Goal: Transaction & Acquisition: Purchase product/service

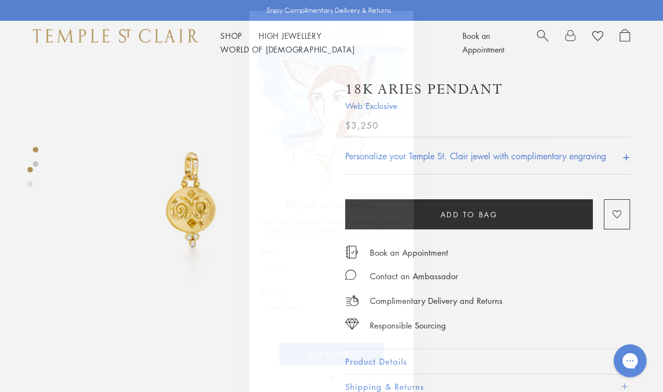
click at [402, 18] on circle "Close dialog" at bounding box center [400, 23] width 13 height 13
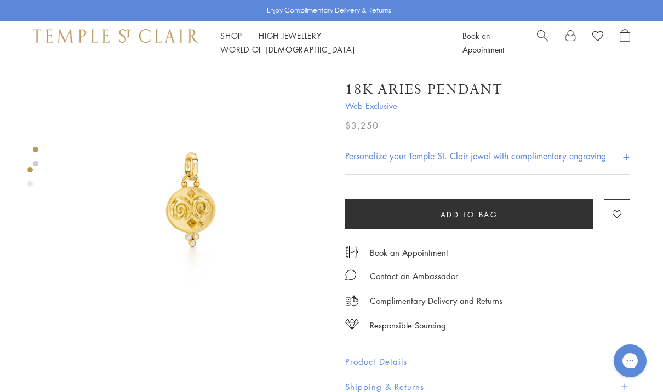
click at [180, 197] on img at bounding box center [192, 202] width 274 height 274
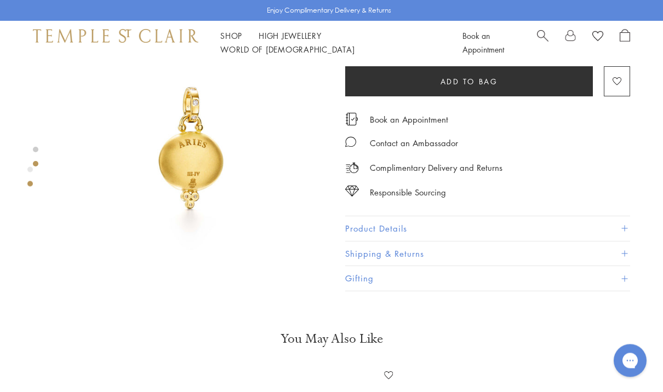
scroll to position [337, 0]
click at [486, 225] on button "Product Details" at bounding box center [487, 228] width 285 height 25
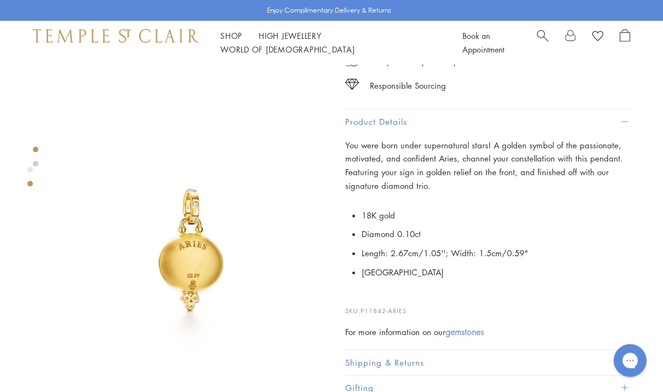
scroll to position [235, 0]
click at [623, 123] on span at bounding box center [624, 122] width 6 height 6
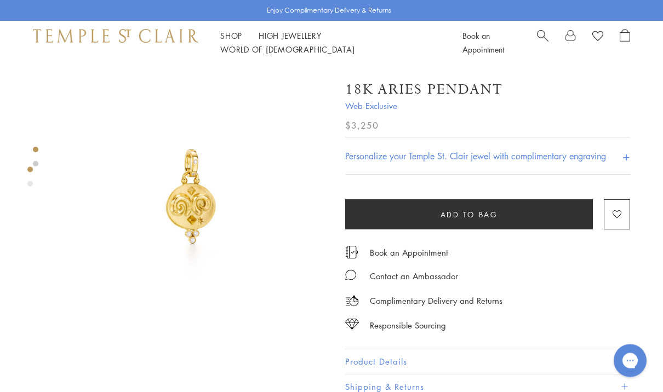
scroll to position [0, 0]
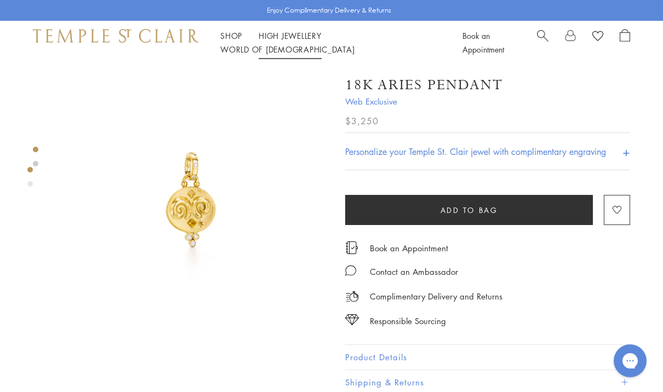
click at [274, 39] on link "High Jewellery High Jewellery" at bounding box center [289, 35] width 63 height 11
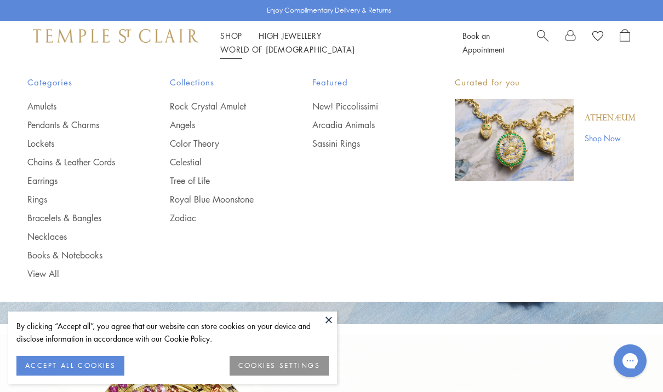
click at [335, 125] on link "Arcadia Animals" at bounding box center [361, 125] width 99 height 12
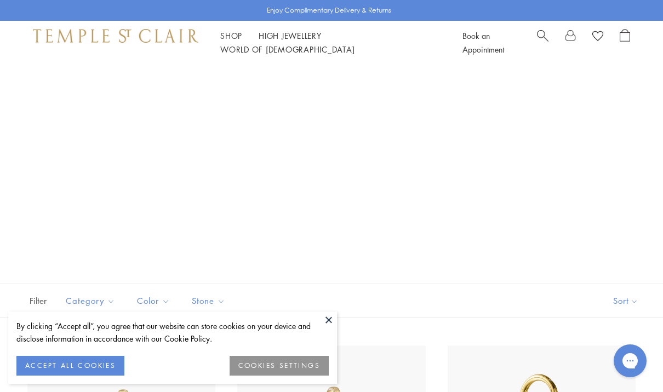
click at [325, 317] on button at bounding box center [328, 320] width 16 height 16
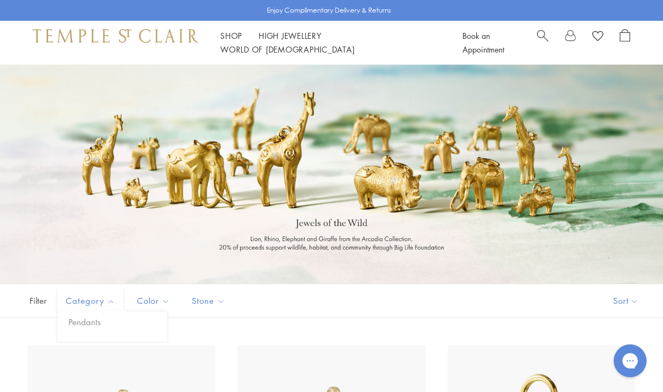
click at [90, 305] on span "Category" at bounding box center [91, 301] width 63 height 14
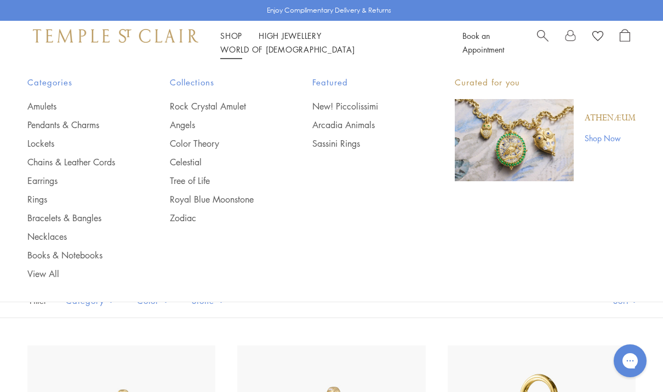
click at [543, 38] on span "Search" at bounding box center [543, 35] width 12 height 12
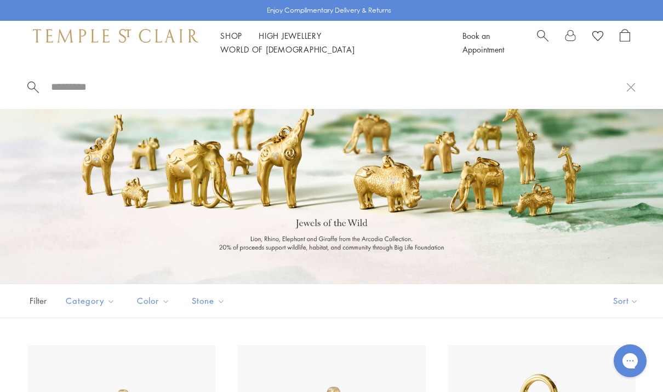
click at [147, 85] on input "search" at bounding box center [338, 87] width 576 height 13
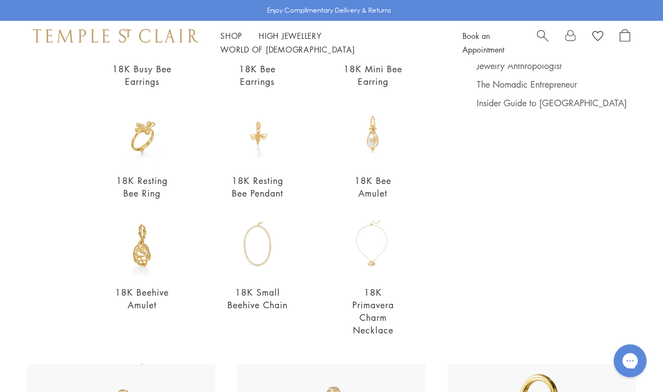
scroll to position [168, 0]
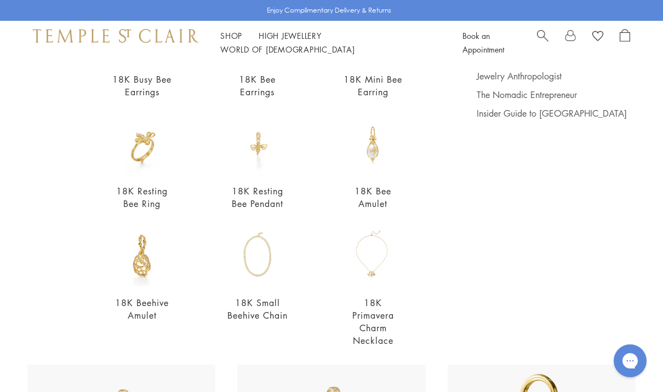
type input "***"
click at [367, 142] on img at bounding box center [372, 143] width 61 height 61
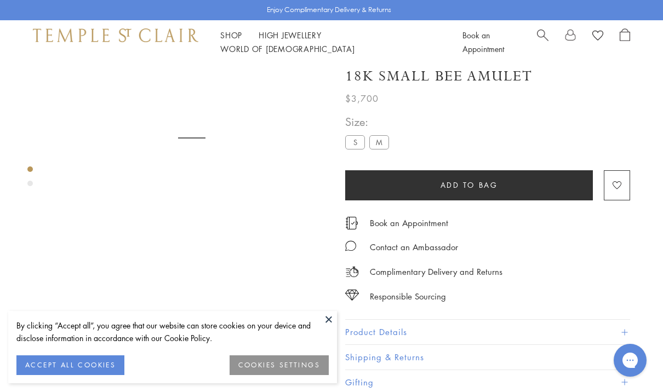
scroll to position [65, 0]
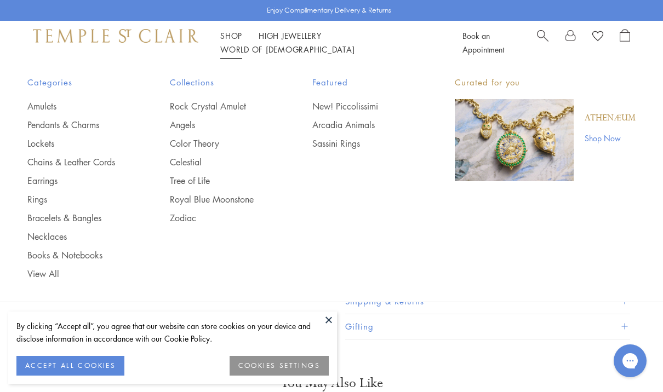
click at [182, 122] on link "Angels" at bounding box center [219, 125] width 99 height 12
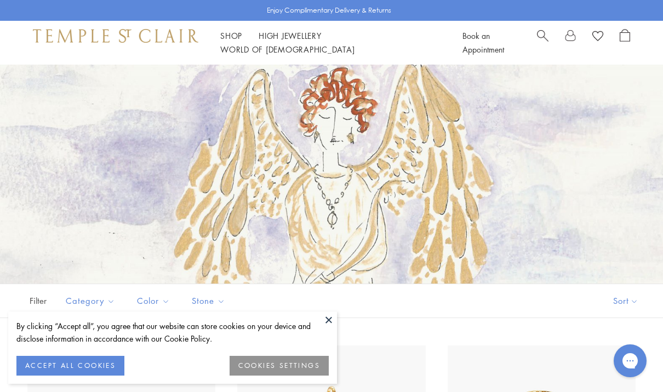
click at [325, 322] on button at bounding box center [328, 320] width 16 height 16
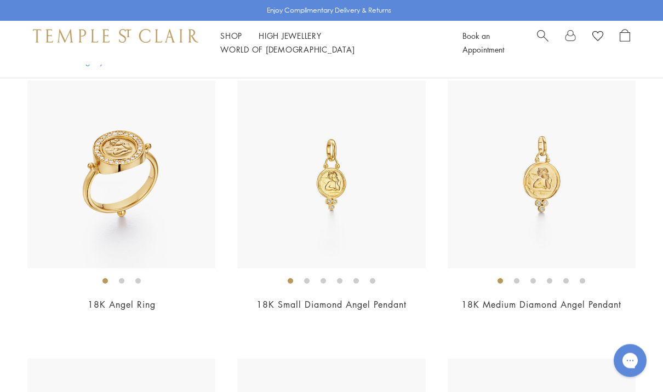
scroll to position [543, 0]
click at [565, 175] on img at bounding box center [541, 175] width 188 height 188
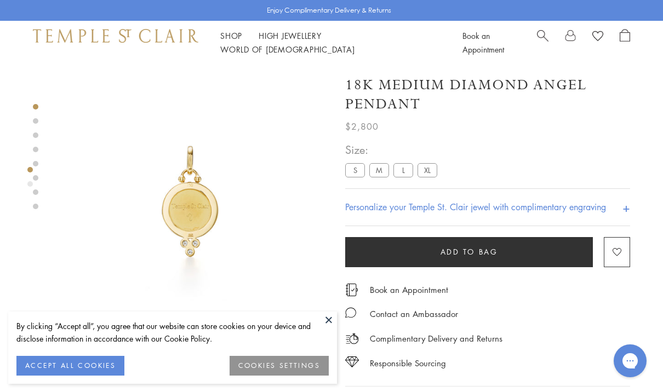
click at [328, 320] on button at bounding box center [328, 320] width 16 height 16
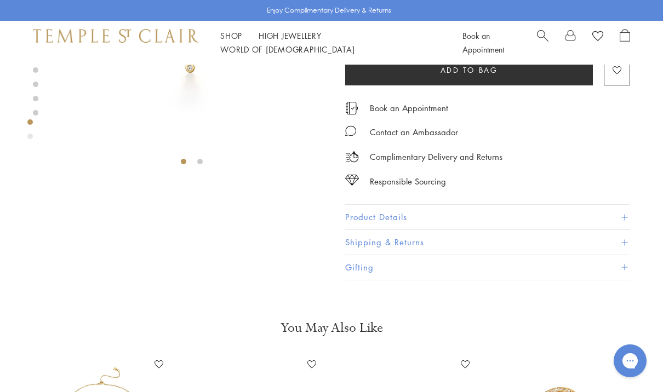
scroll to position [193, 0]
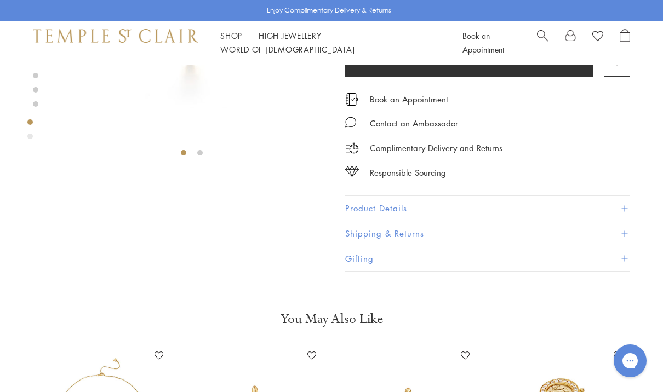
click at [410, 208] on button "Product Details" at bounding box center [487, 209] width 285 height 25
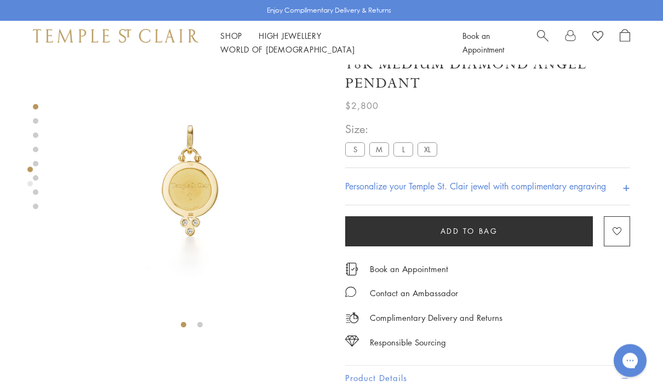
scroll to position [0, 0]
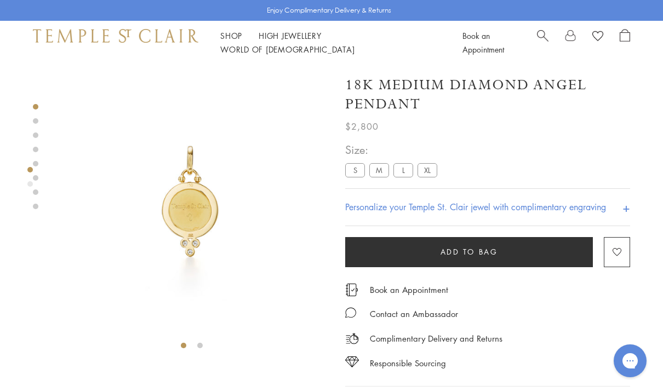
click at [359, 167] on label "S" at bounding box center [355, 170] width 20 height 14
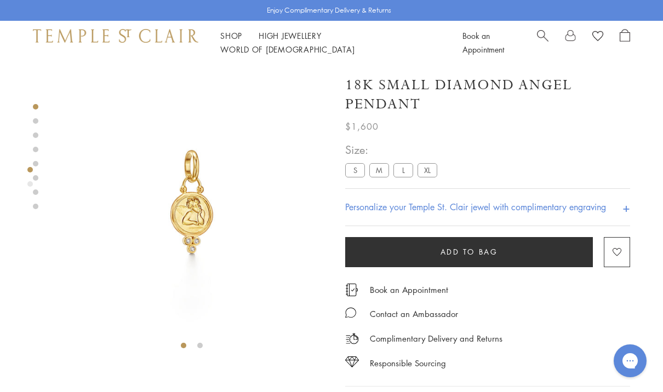
scroll to position [14, 0]
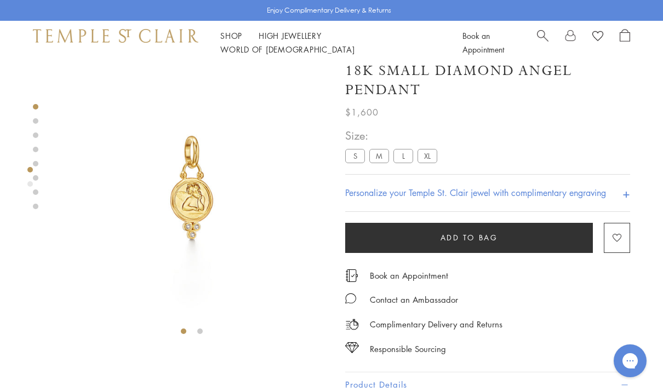
click at [382, 157] on label "M" at bounding box center [379, 156] width 20 height 14
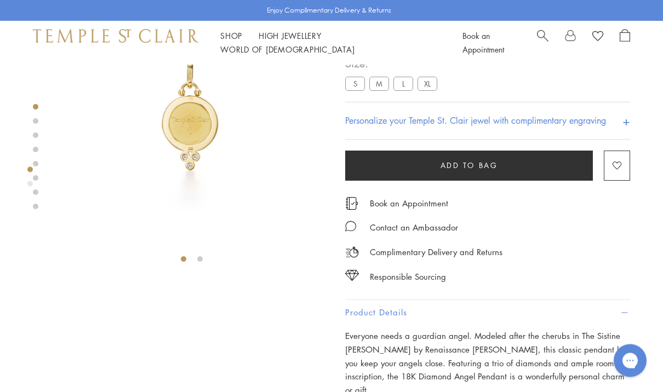
scroll to position [33, 0]
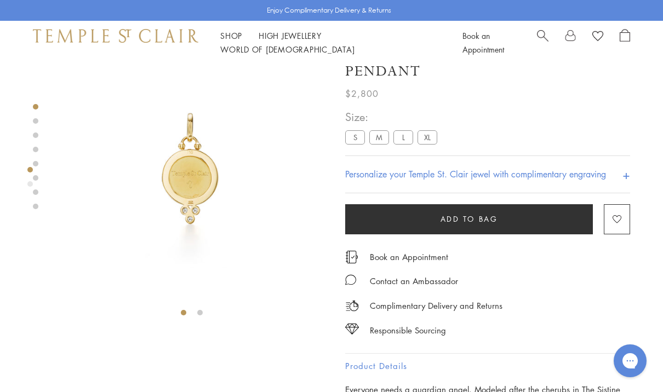
click at [358, 133] on label "S" at bounding box center [355, 137] width 20 height 14
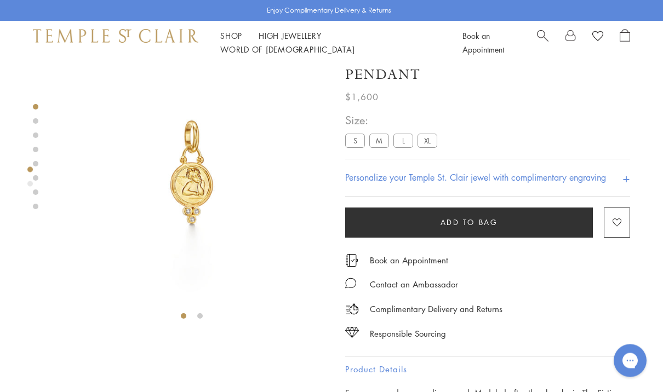
scroll to position [30, 0]
